Goal: Task Accomplishment & Management: Manage account settings

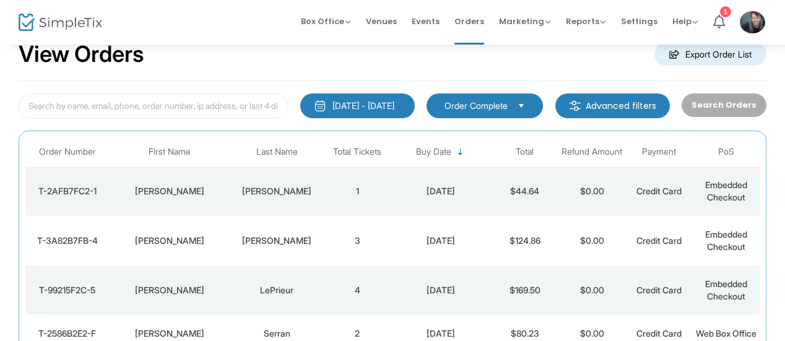
scroll to position [32, 0]
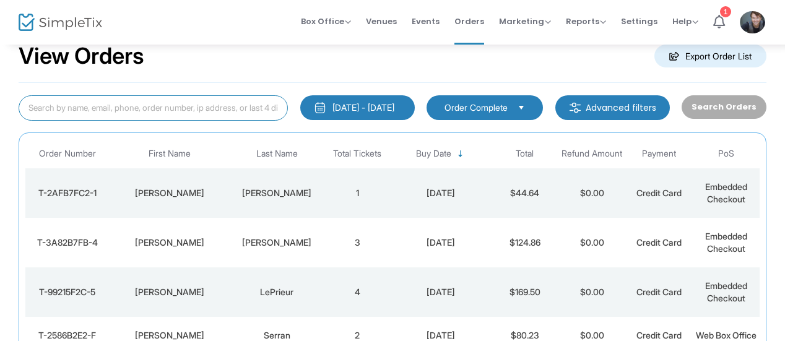
click at [208, 113] on input at bounding box center [153, 107] width 269 height 25
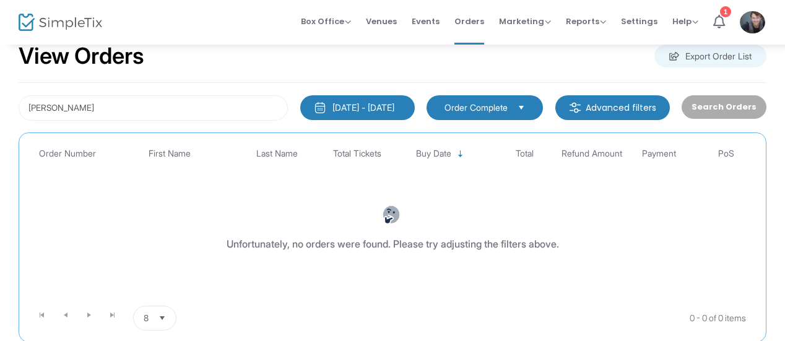
click at [460, 105] on span "Order Complete" at bounding box center [476, 108] width 63 height 12
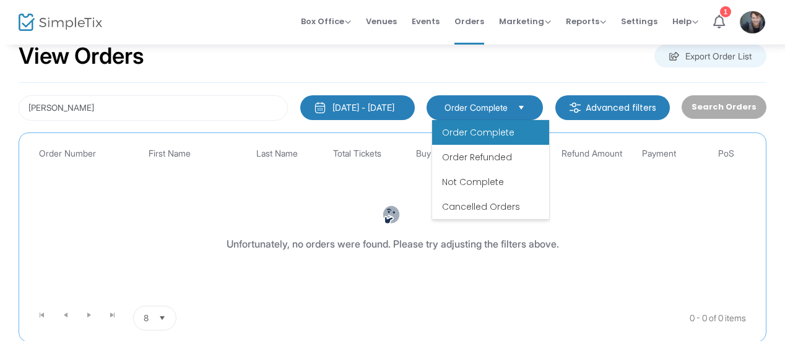
click at [378, 106] on div "[DATE] - [DATE]" at bounding box center [364, 108] width 62 height 12
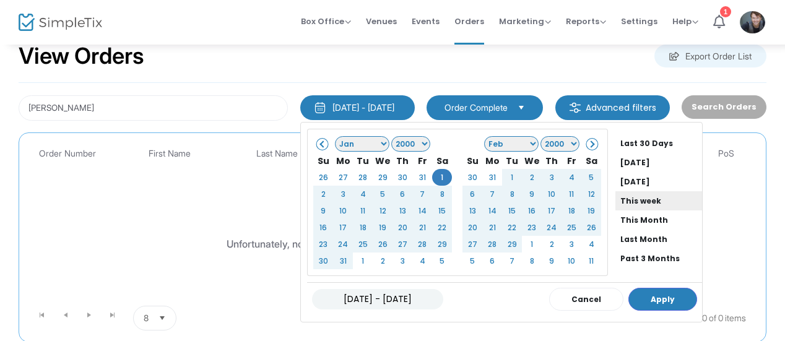
scroll to position [94, 0]
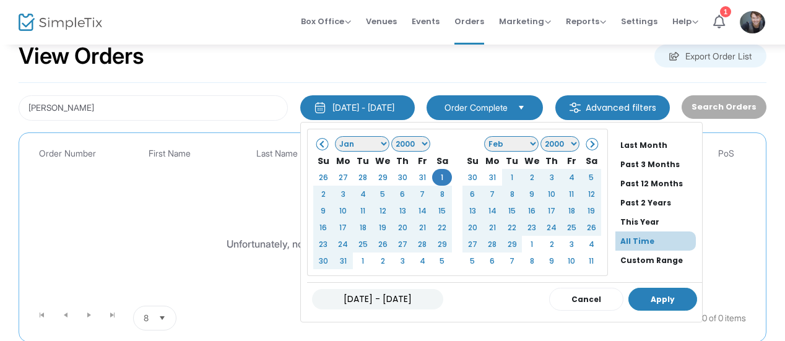
click at [642, 293] on button "Apply" at bounding box center [663, 299] width 69 height 23
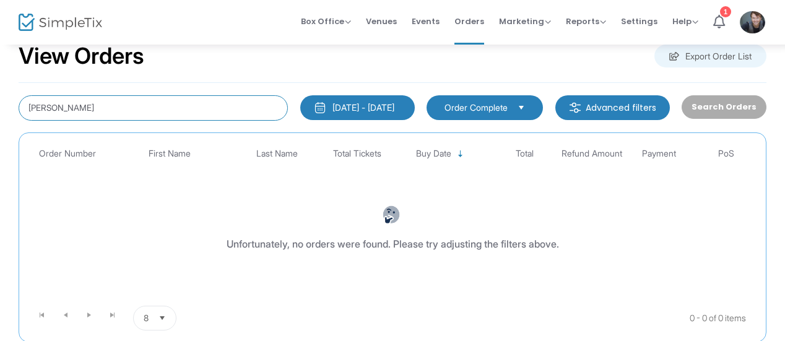
click at [147, 103] on input "[PERSON_NAME]" at bounding box center [153, 107] width 269 height 25
type input "j"
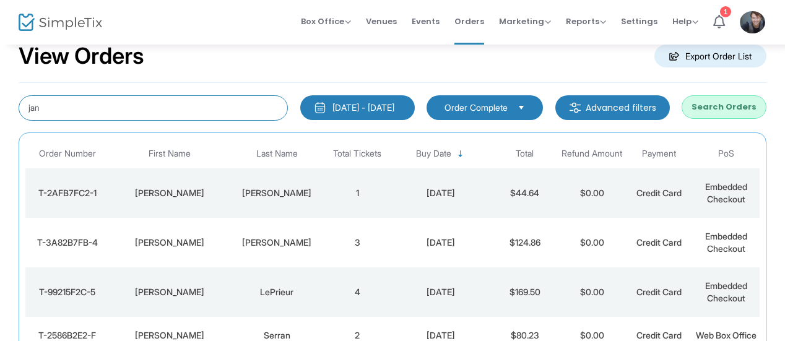
type input "jan"
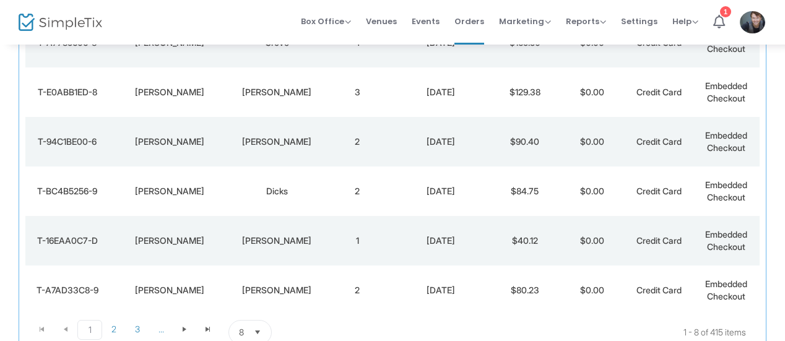
scroll to position [375, 0]
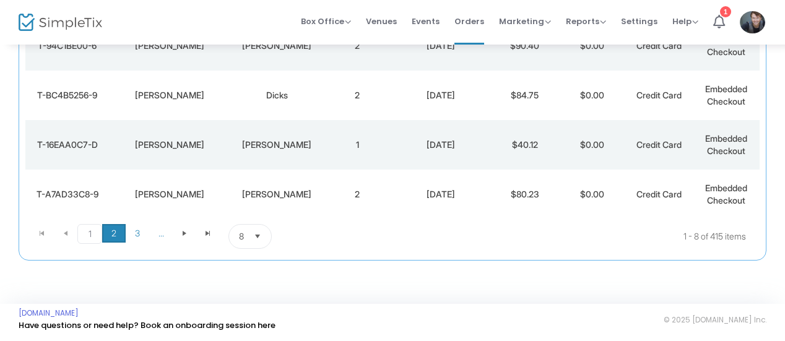
click at [116, 231] on span "2" at bounding box center [114, 233] width 24 height 19
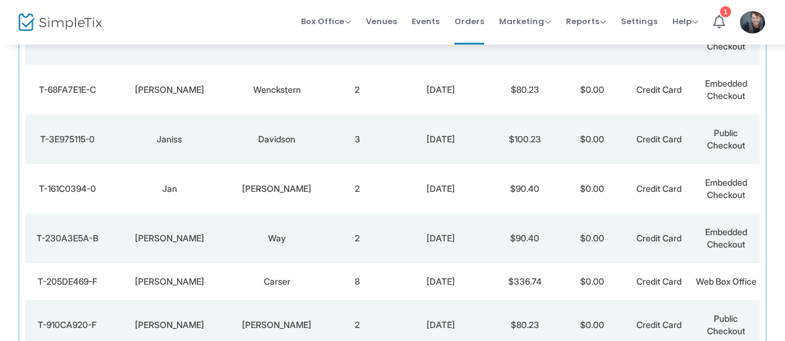
scroll to position [183, 0]
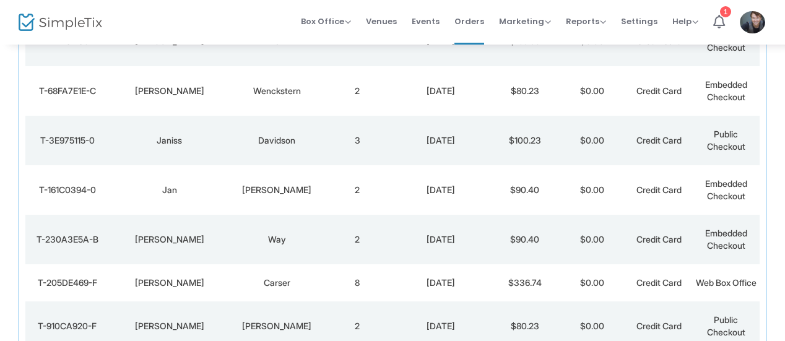
click at [271, 94] on div "Wenckstern" at bounding box center [277, 91] width 88 height 12
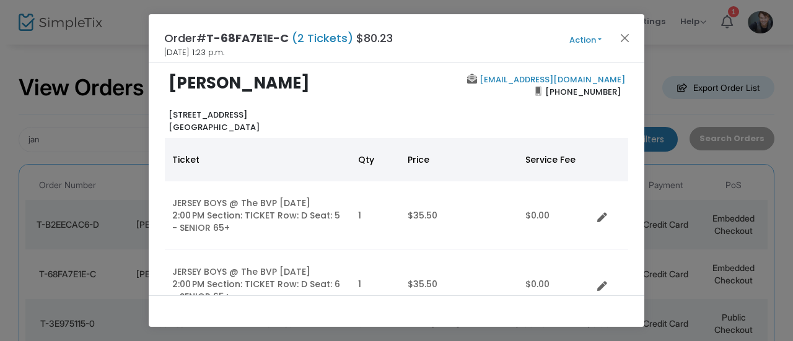
scroll to position [7, 0]
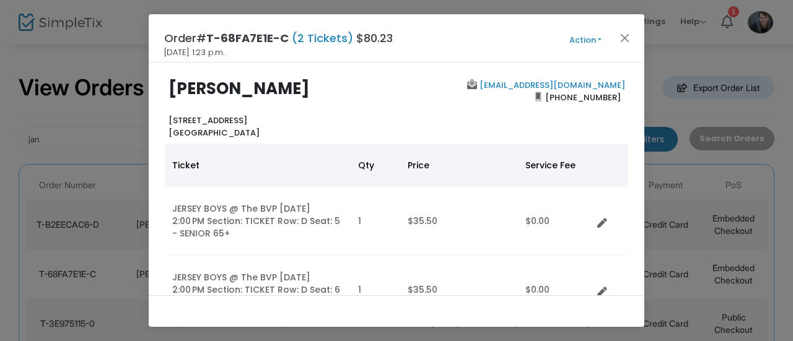
click at [590, 40] on button "Action" at bounding box center [585, 40] width 74 height 14
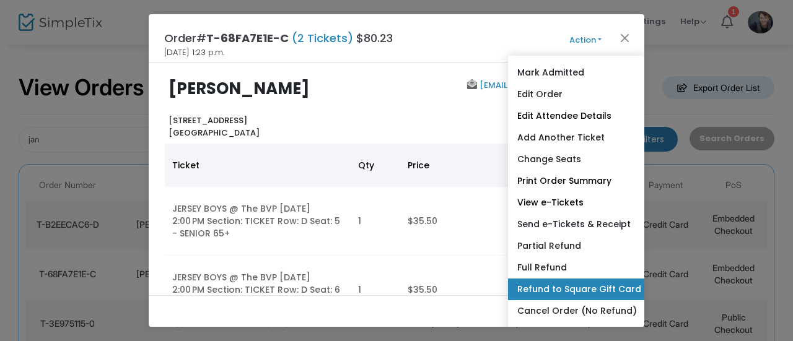
click at [567, 289] on link "Refund to Square Gift Card" at bounding box center [576, 290] width 136 height 22
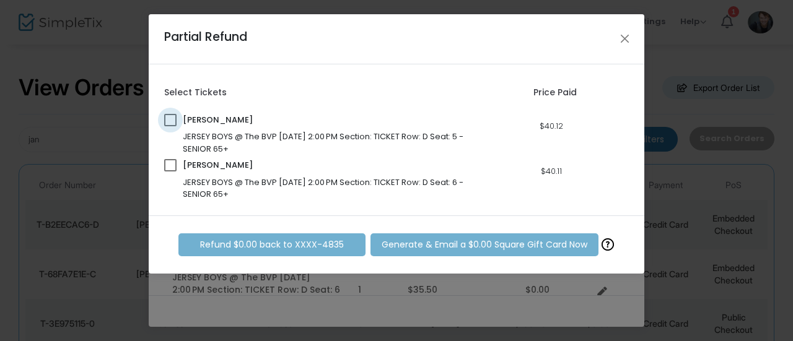
click at [167, 121] on span at bounding box center [170, 120] width 12 height 12
click at [170, 126] on input "checkbox" at bounding box center [170, 126] width 1 height 1
checkbox input "true"
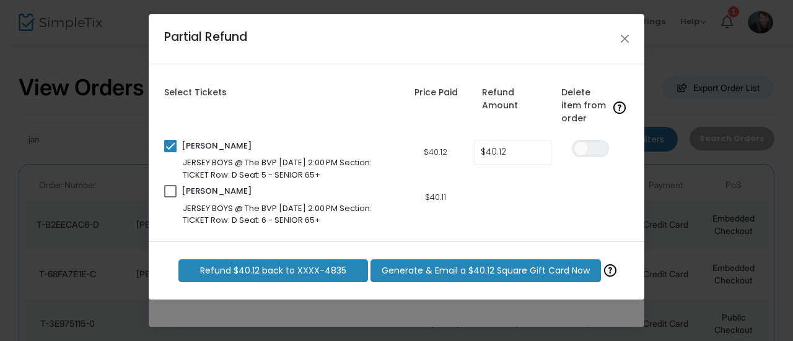
click at [167, 193] on span at bounding box center [170, 191] width 12 height 12
click at [170, 198] on input "checkbox" at bounding box center [170, 198] width 1 height 1
checkbox input "true"
click at [623, 46] on button "Close" at bounding box center [625, 39] width 16 height 16
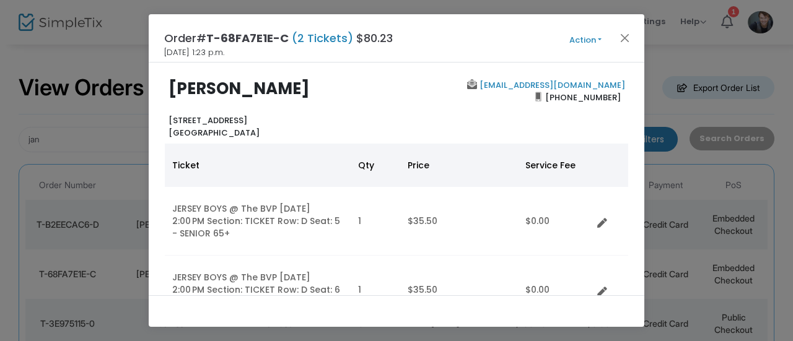
click at [600, 39] on button "Action" at bounding box center [585, 40] width 74 height 14
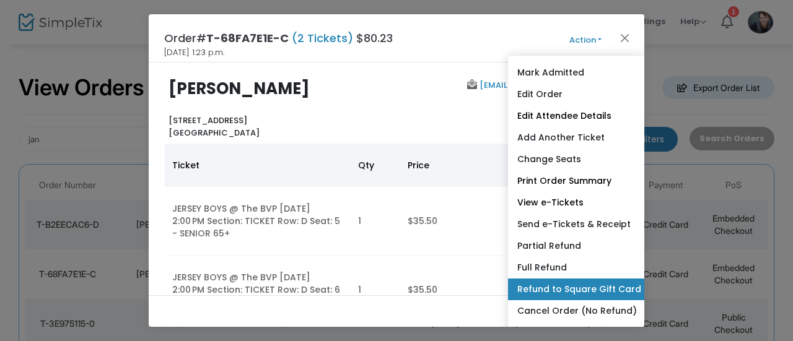
click at [597, 285] on link "Refund to Square Gift Card" at bounding box center [576, 290] width 136 height 22
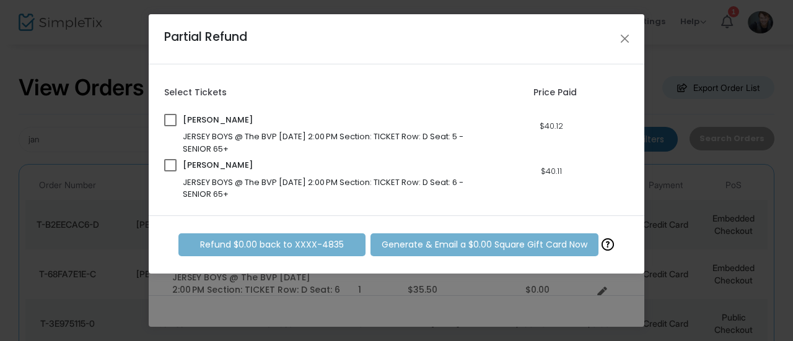
click at [173, 116] on span at bounding box center [170, 120] width 12 height 12
click at [170, 126] on input "checkbox" at bounding box center [170, 126] width 1 height 1
checkbox input "true"
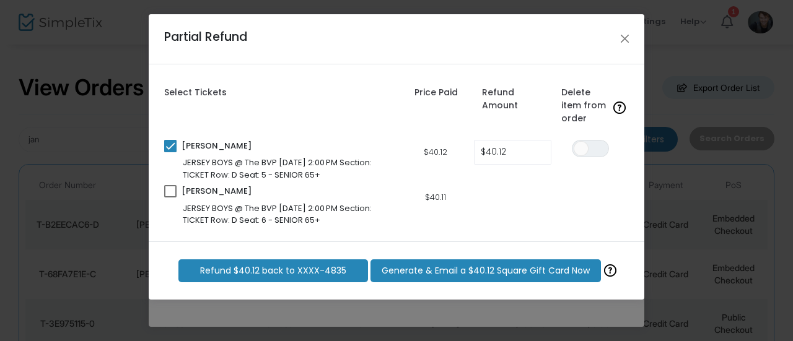
click at [169, 188] on span at bounding box center [170, 191] width 12 height 12
click at [170, 198] on input "checkbox" at bounding box center [170, 198] width 1 height 1
checkbox input "true"
click at [575, 149] on span at bounding box center [581, 148] width 15 height 15
click at [584, 199] on span at bounding box center [581, 193] width 15 height 15
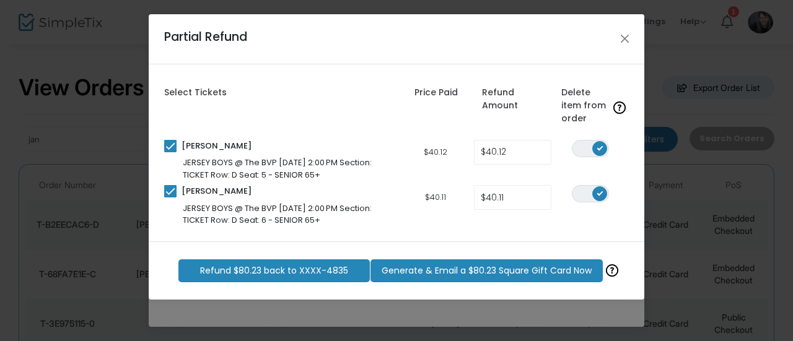
click at [496, 266] on span "Generate & Email a $80.23 Square Gift Card Now" at bounding box center [487, 271] width 210 height 13
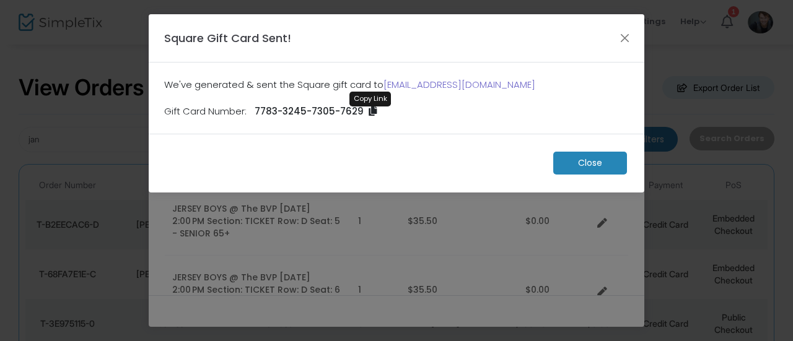
click at [370, 110] on icon at bounding box center [373, 111] width 8 height 9
